Goal: Find specific page/section: Find specific page/section

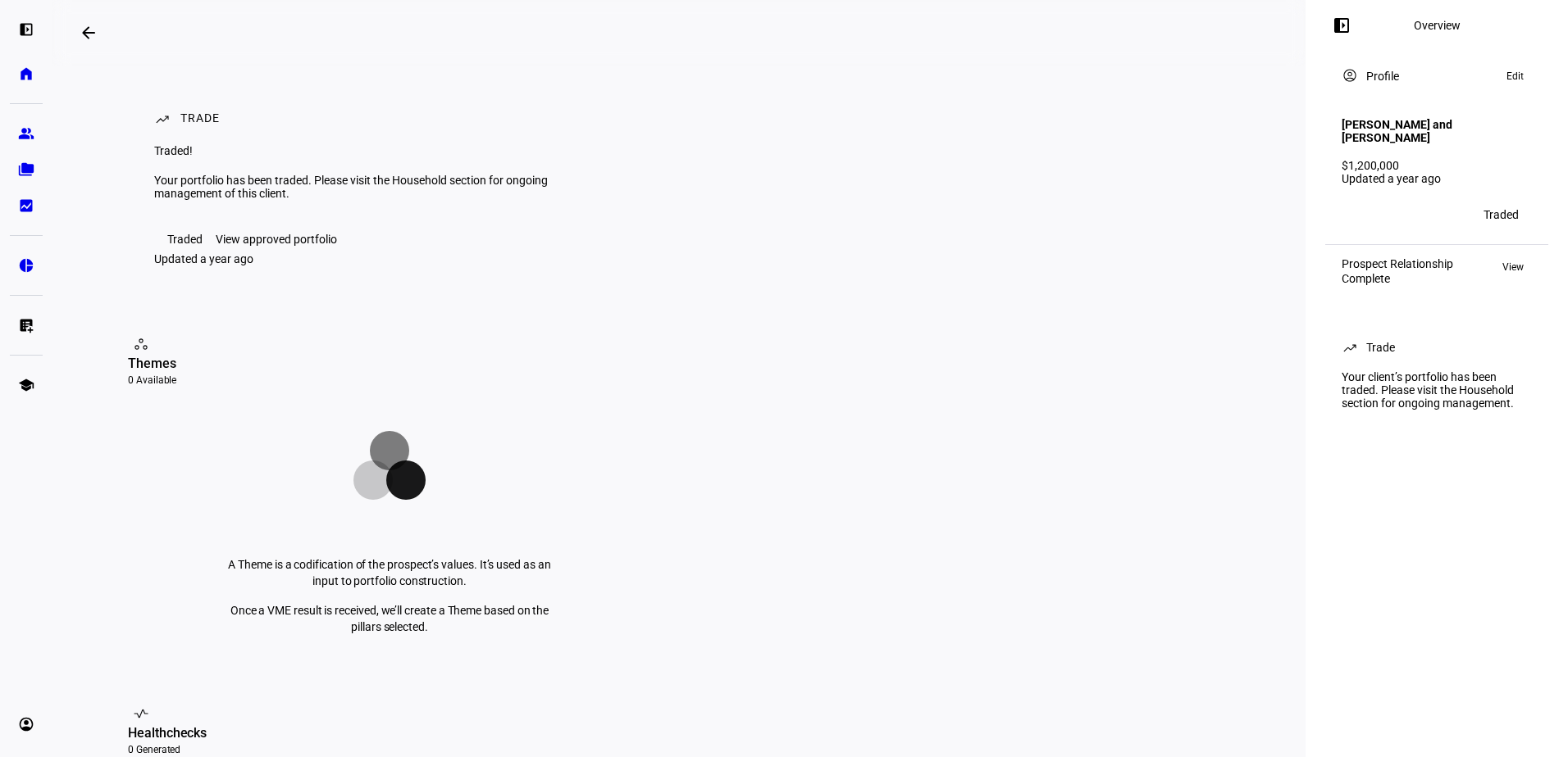
click at [1507, 258] on span "View" at bounding box center [1513, 267] width 21 height 19
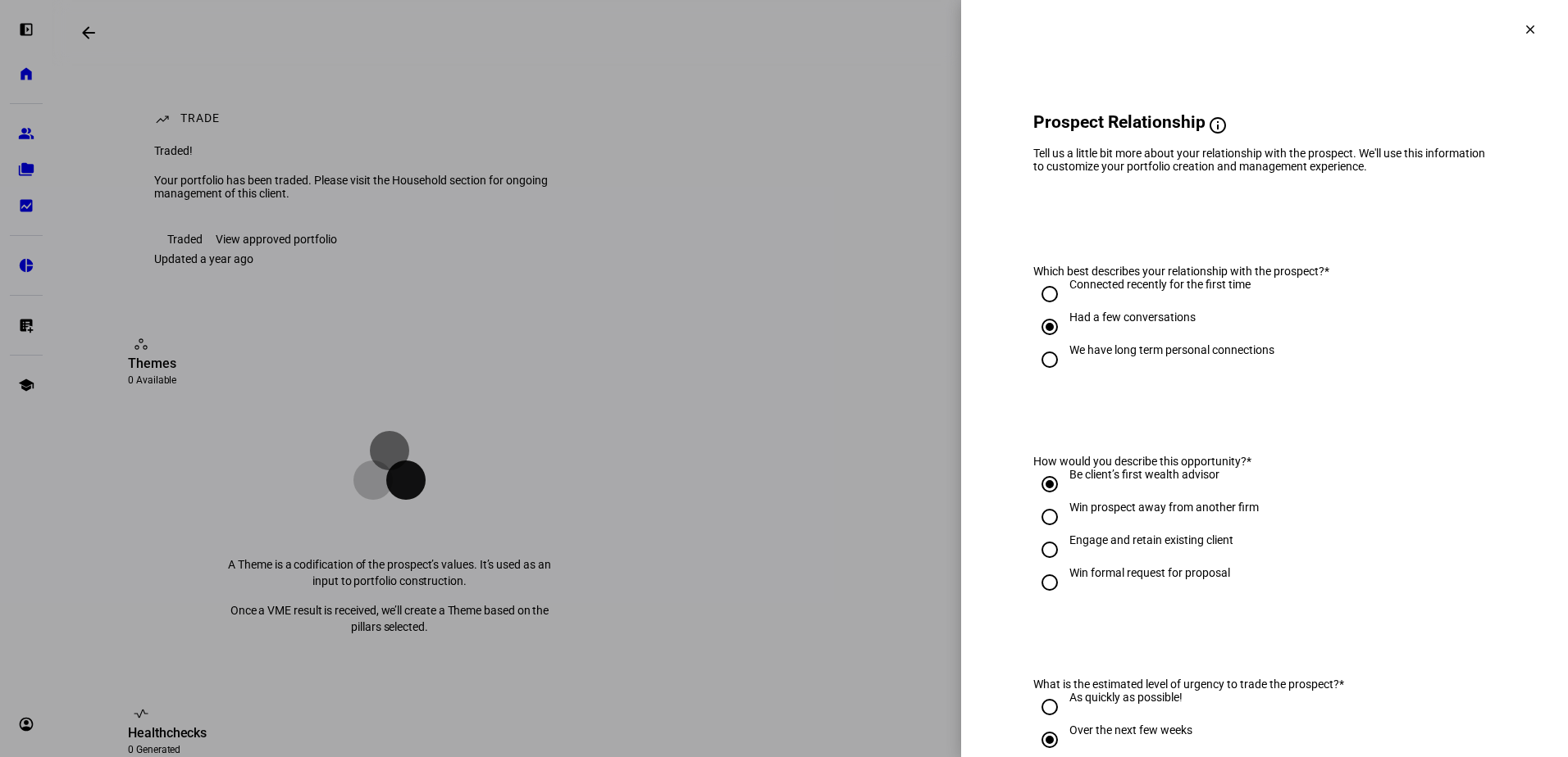
click at [1523, 34] on mat-icon "clear" at bounding box center [1529, 29] width 14 height 14
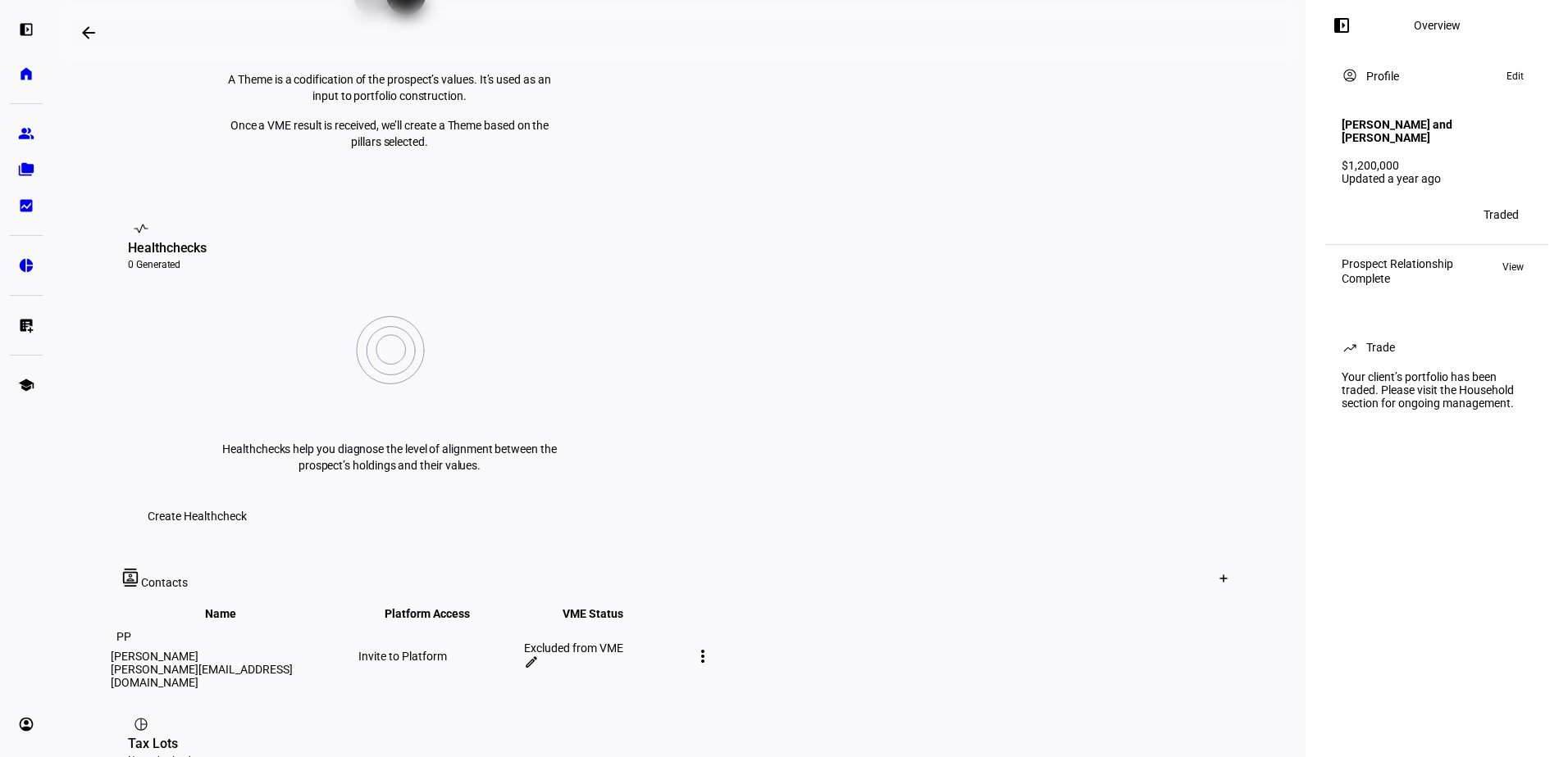
scroll to position [491, 0]
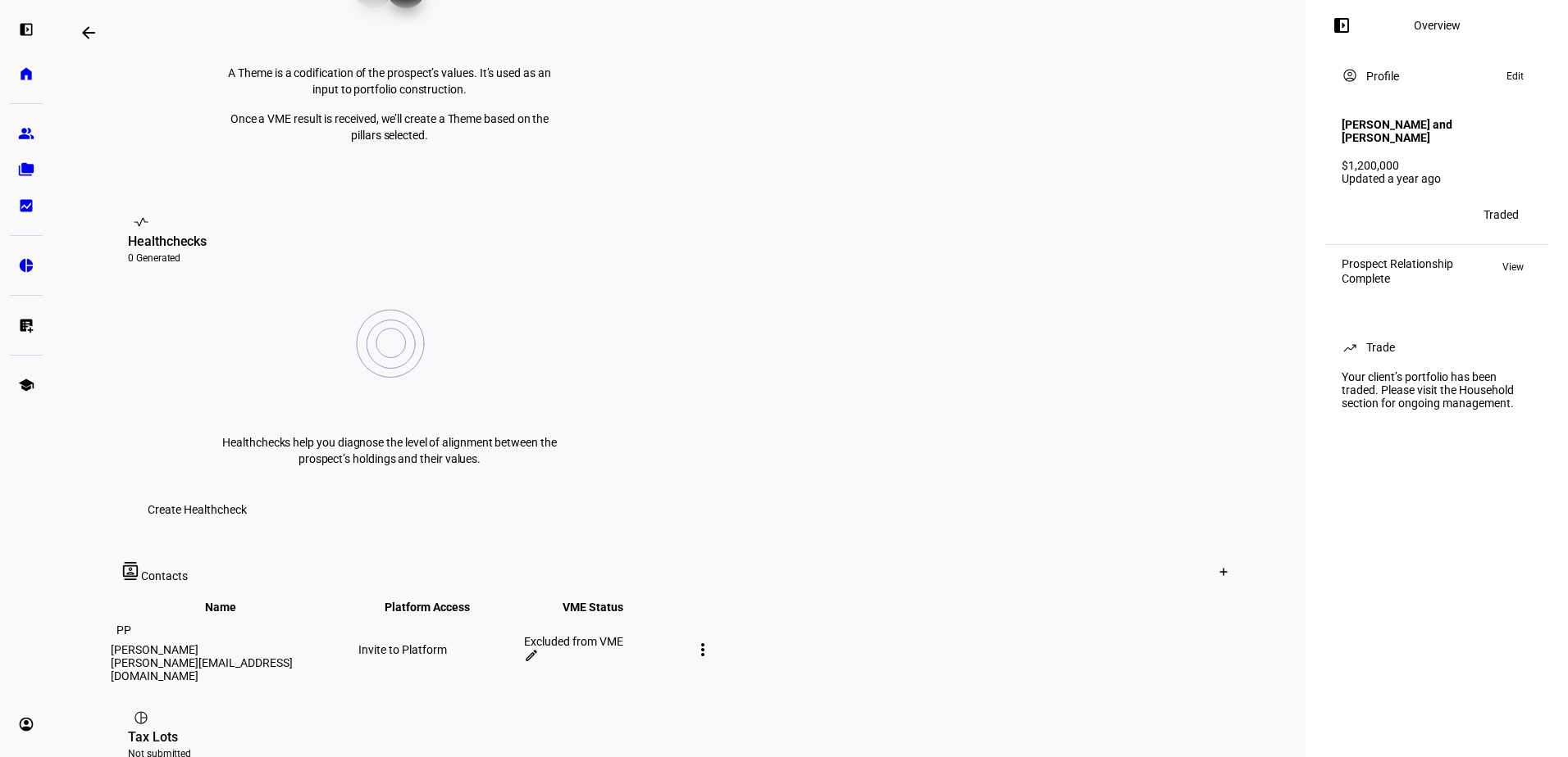
click at [713, 640] on mat-icon "more_vert" at bounding box center [702, 650] width 19 height 19
click at [1146, 405] on div at bounding box center [784, 378] width 1568 height 757
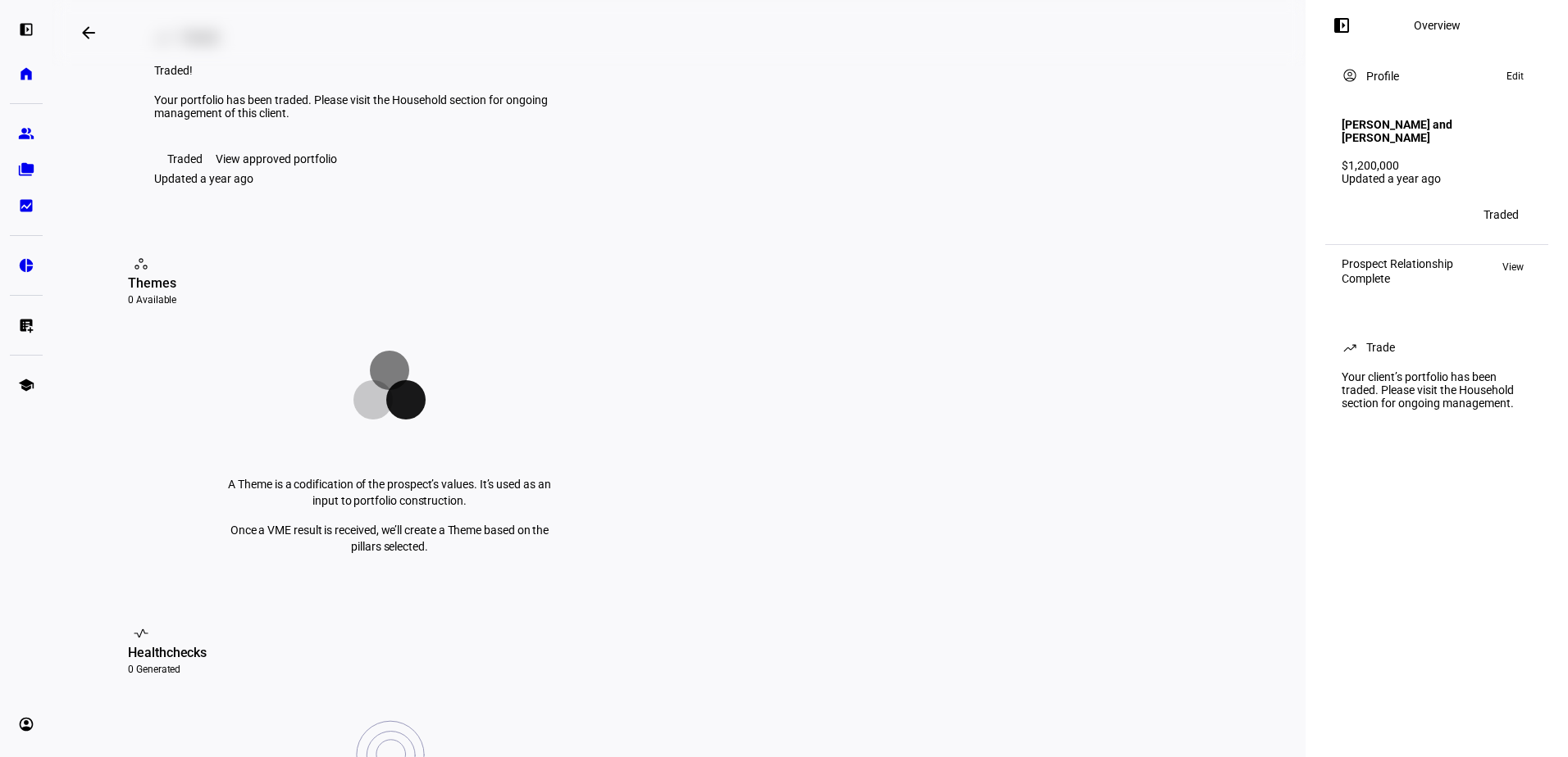
scroll to position [0, 0]
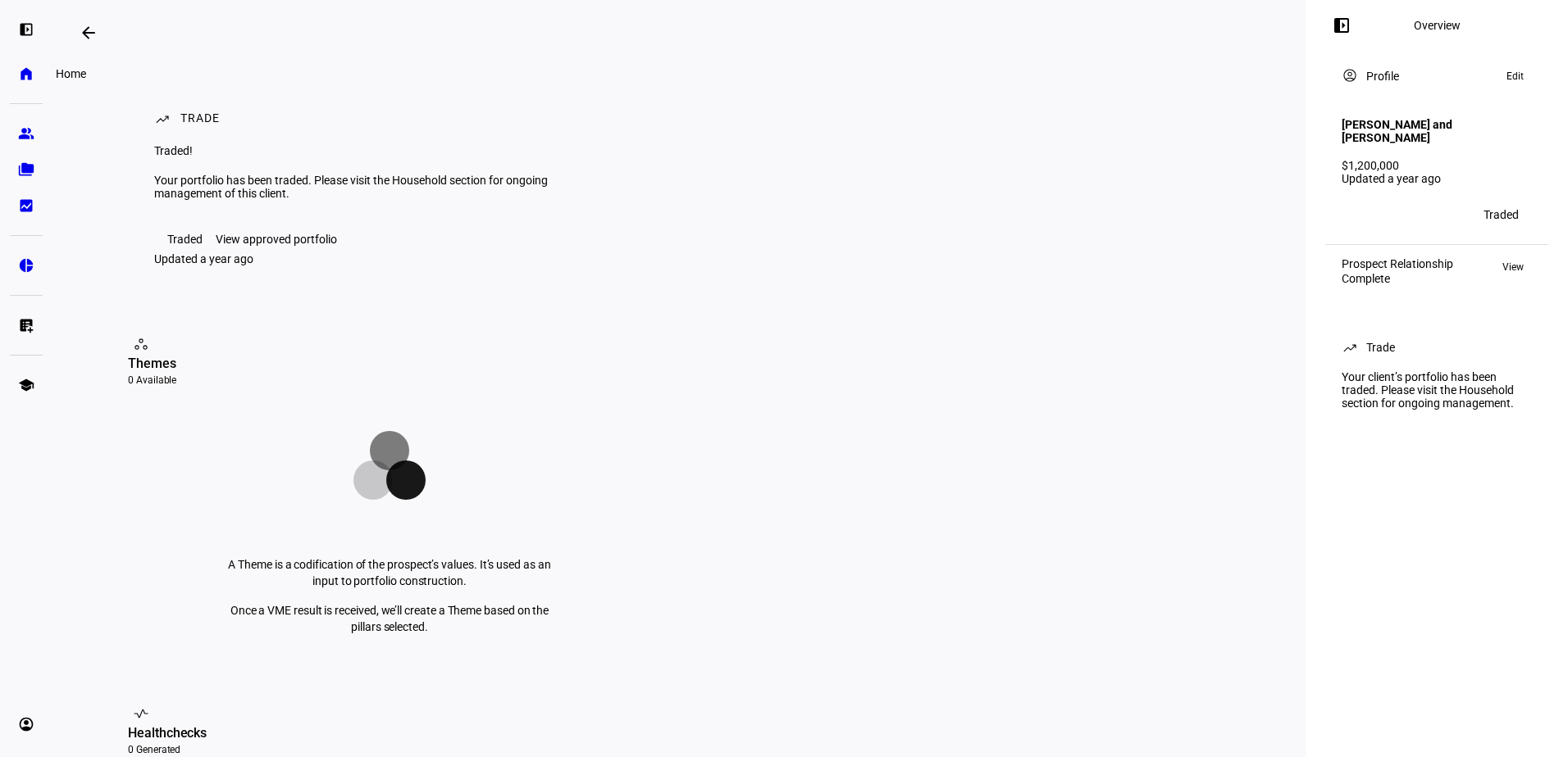
click at [29, 78] on eth-mat-symbol "home" at bounding box center [26, 73] width 16 height 16
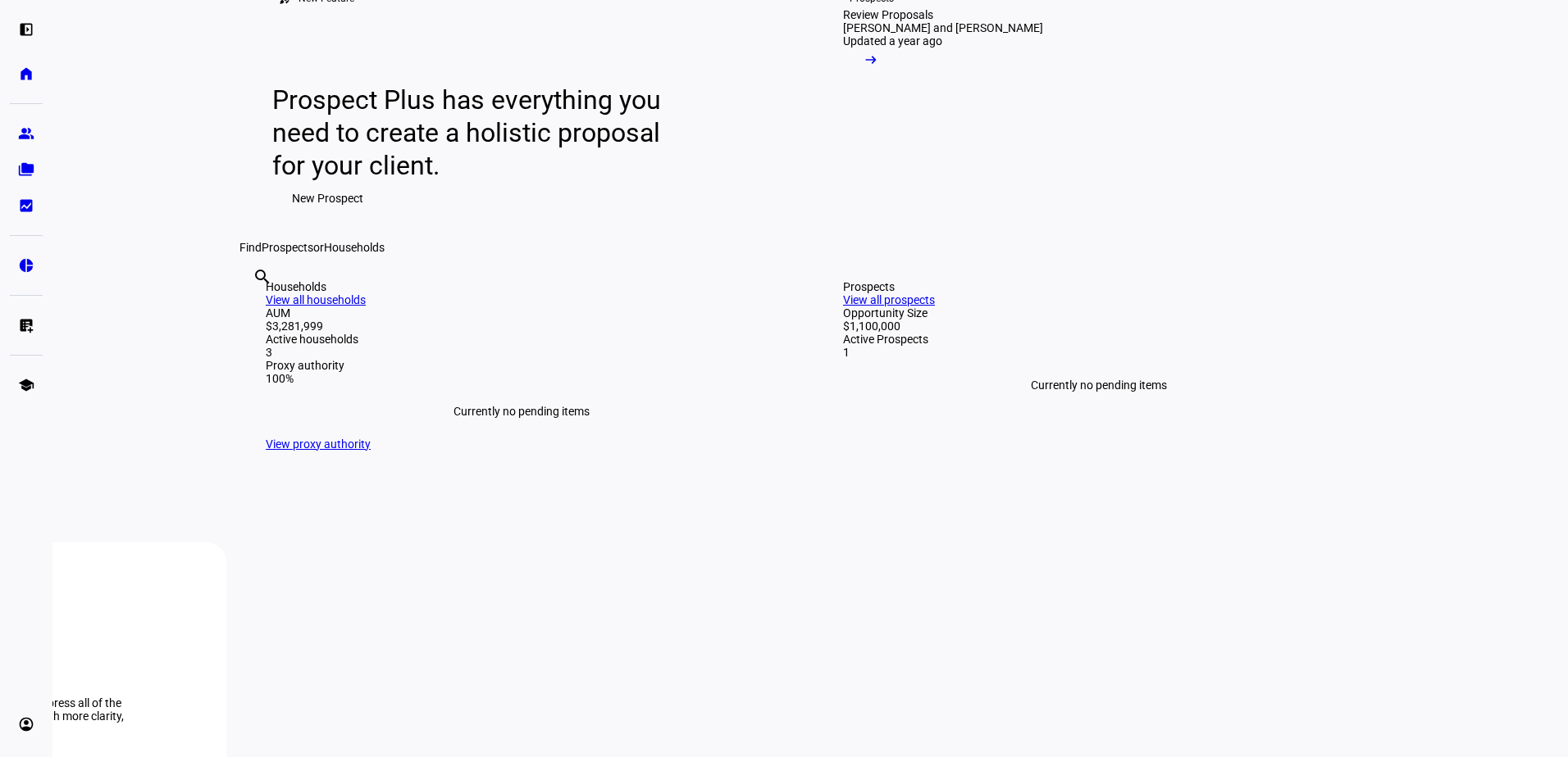
scroll to position [409, 0]
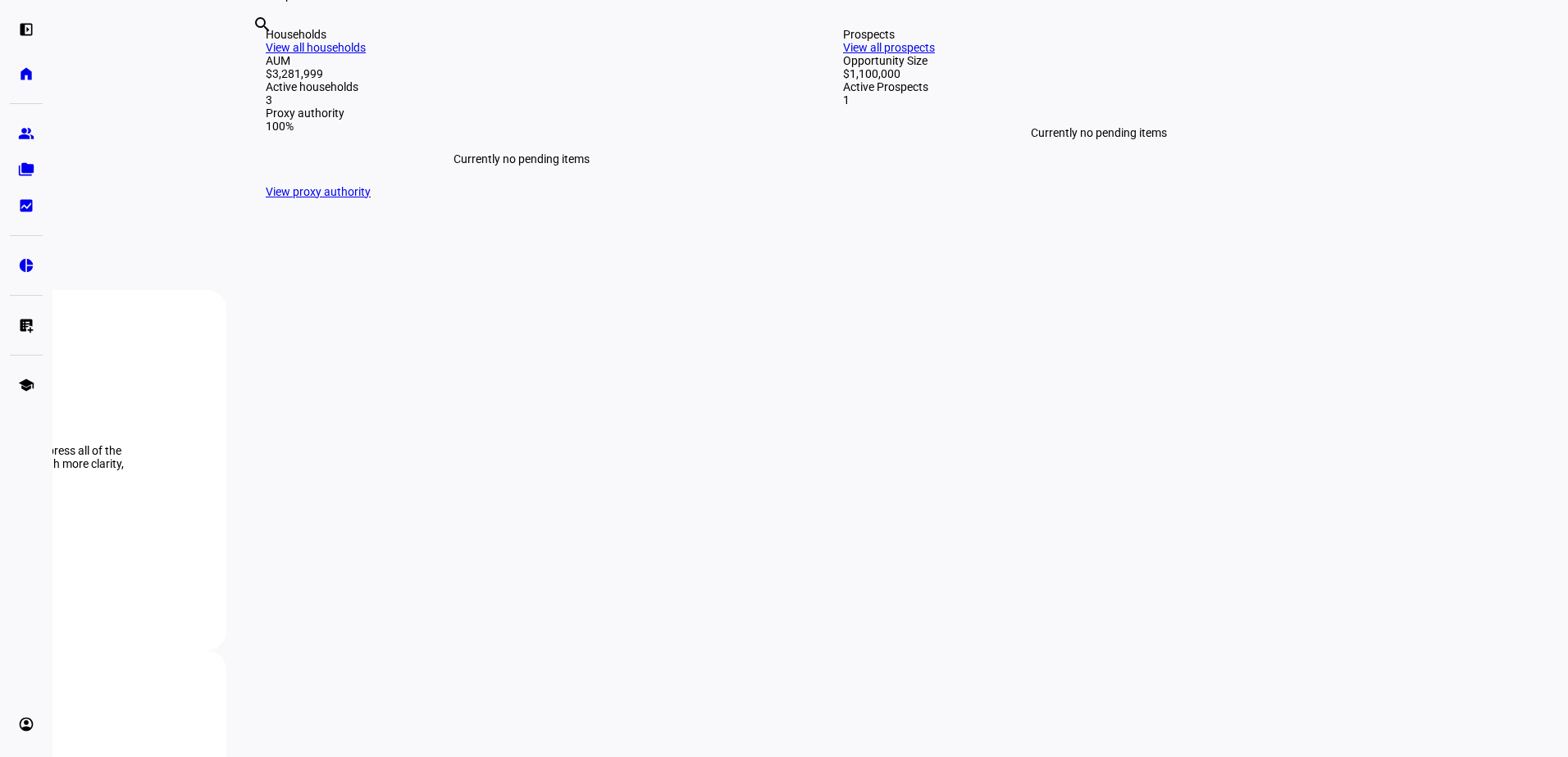
click at [366, 54] on link "View all households" at bounding box center [316, 47] width 100 height 14
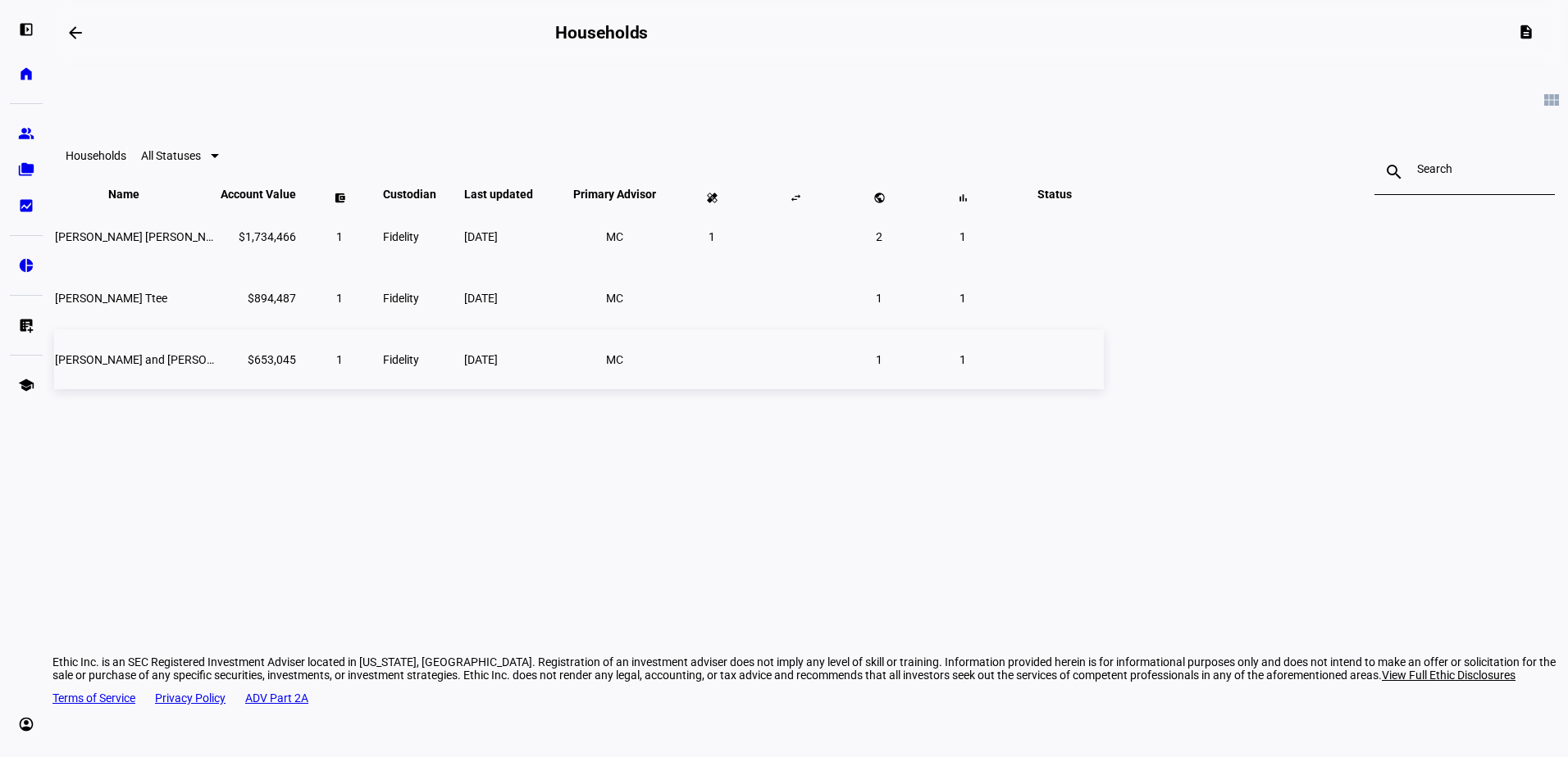
click at [302, 366] on span "Paul and Martha Pheeny JTWROS" at bounding box center [179, 360] width 247 height 14
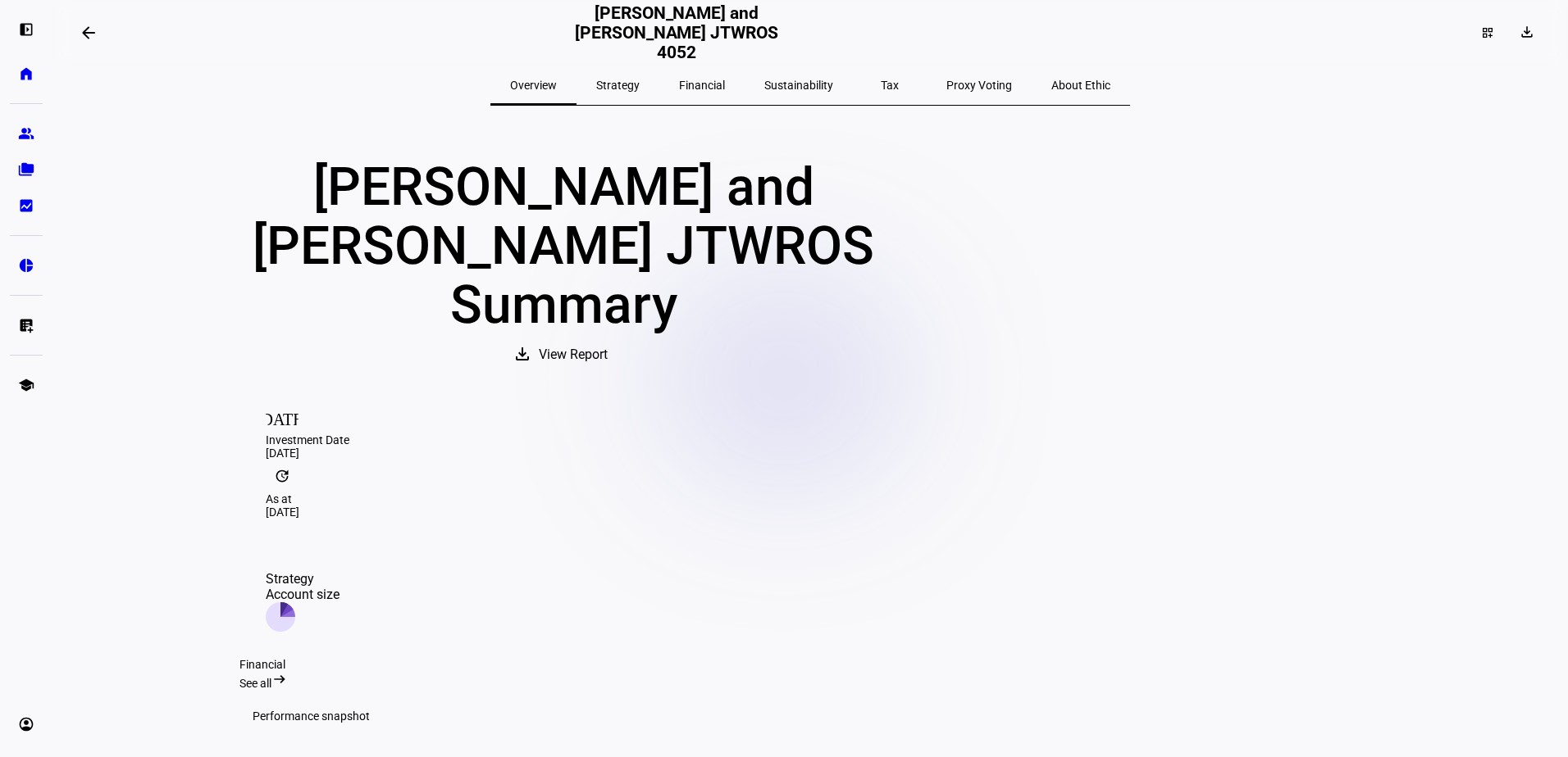
click at [881, 80] on span "Tax" at bounding box center [890, 85] width 18 height 12
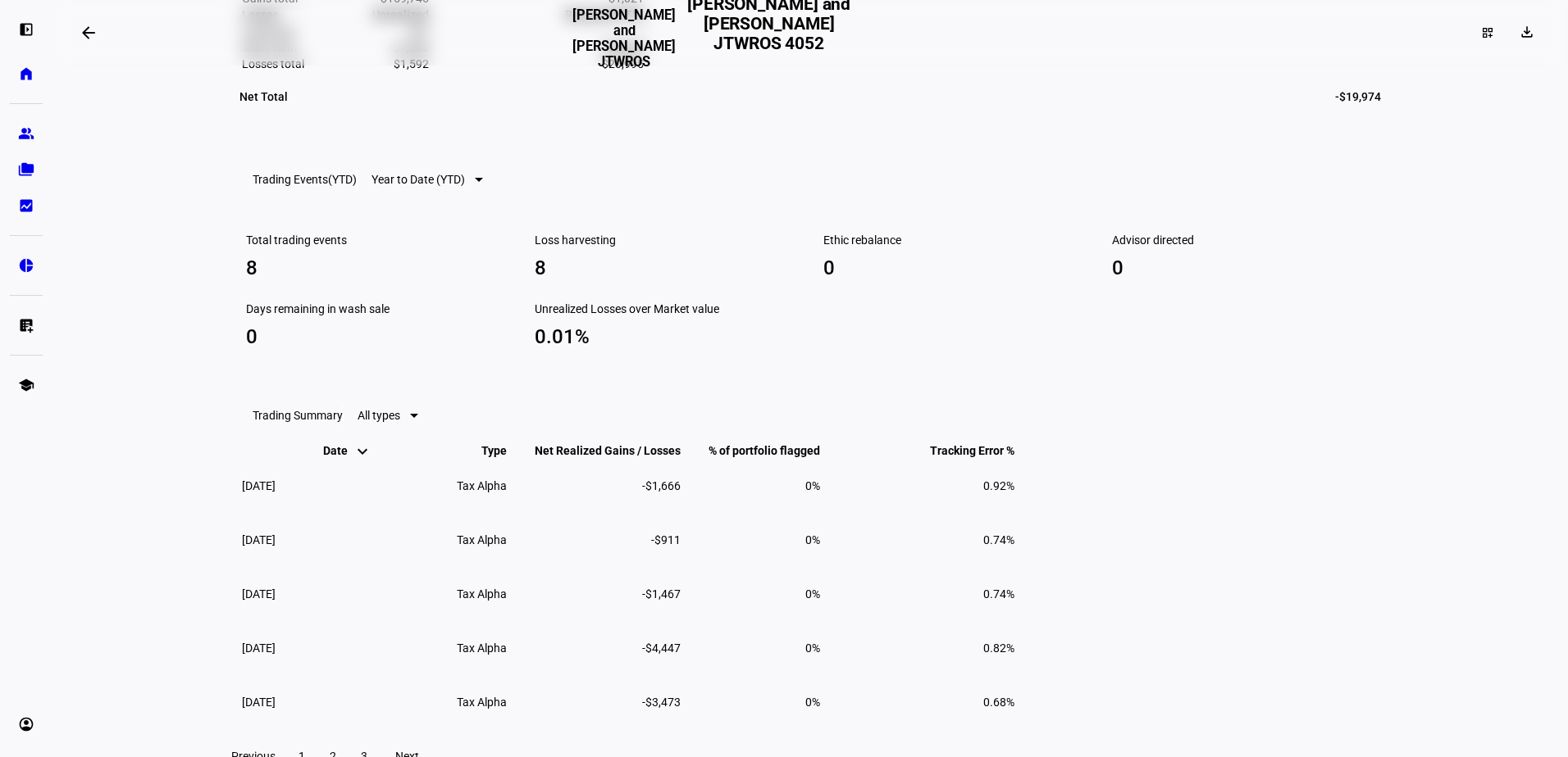
scroll to position [820, 0]
